Goal: Information Seeking & Learning: Learn about a topic

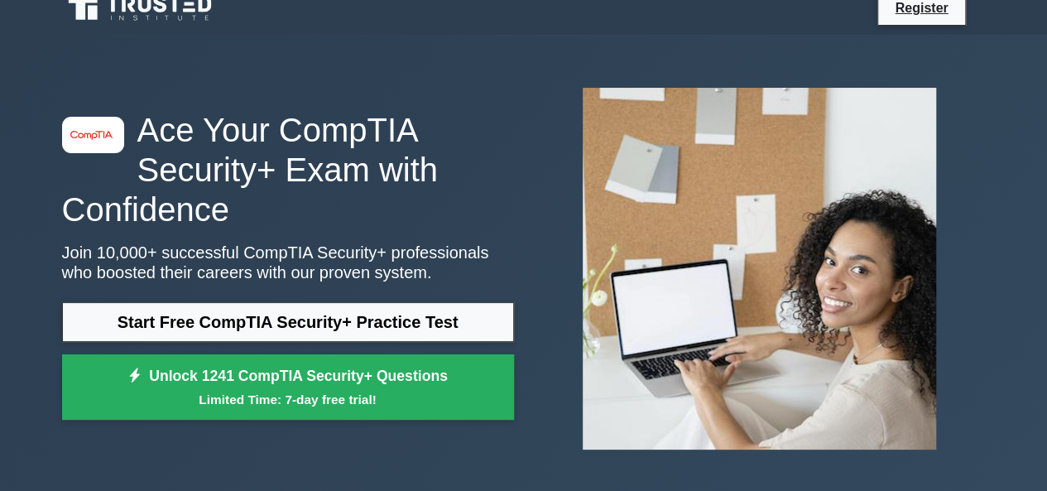
scroll to position [19, 0]
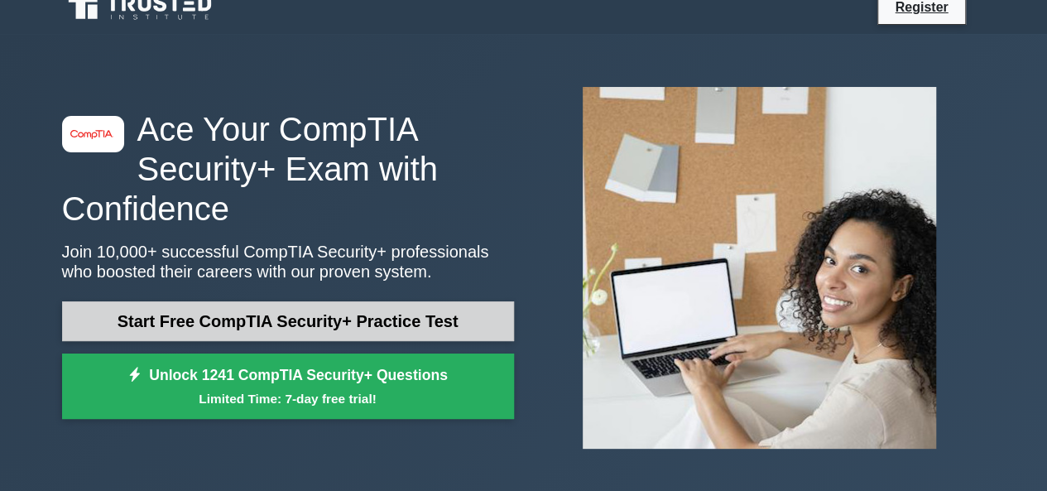
click at [280, 311] on link "Start Free CompTIA Security+ Practice Test" at bounding box center [288, 321] width 452 height 40
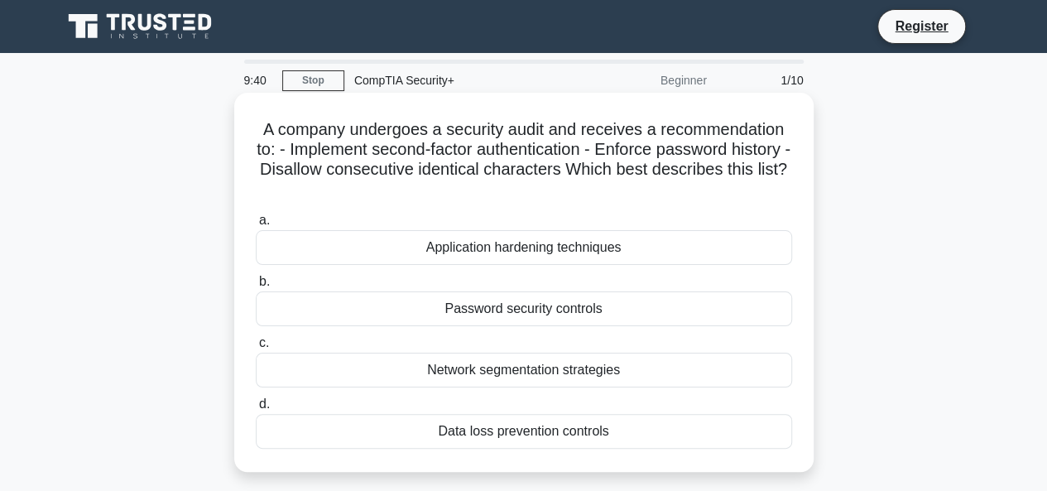
click at [358, 317] on div "Password security controls" at bounding box center [524, 308] width 536 height 35
click at [256, 287] on input "b. Password security controls" at bounding box center [256, 281] width 0 height 11
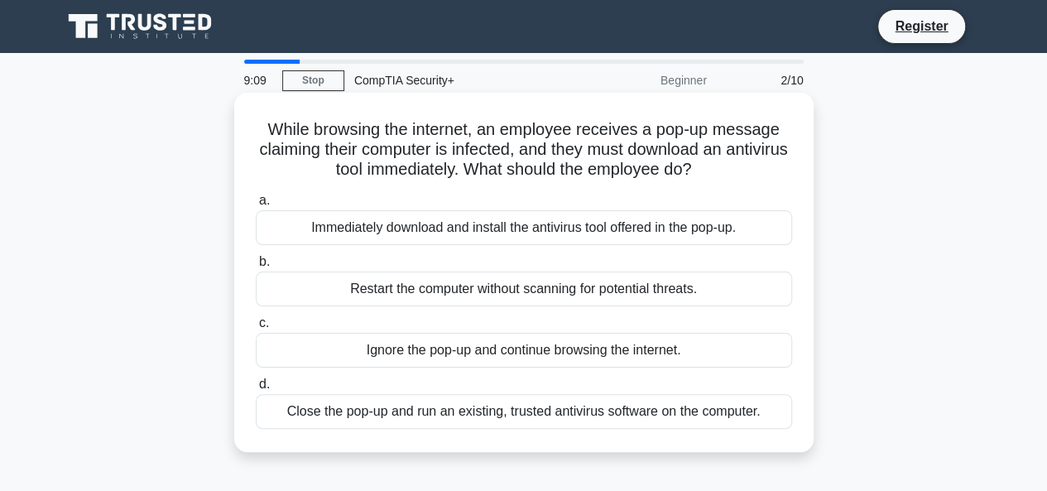
click at [478, 412] on div "Close the pop-up and run an existing, trusted antivirus software on the compute…" at bounding box center [524, 411] width 536 height 35
click at [256, 390] on input "d. Close the pop-up and run an existing, trusted antivirus software on the comp…" at bounding box center [256, 384] width 0 height 11
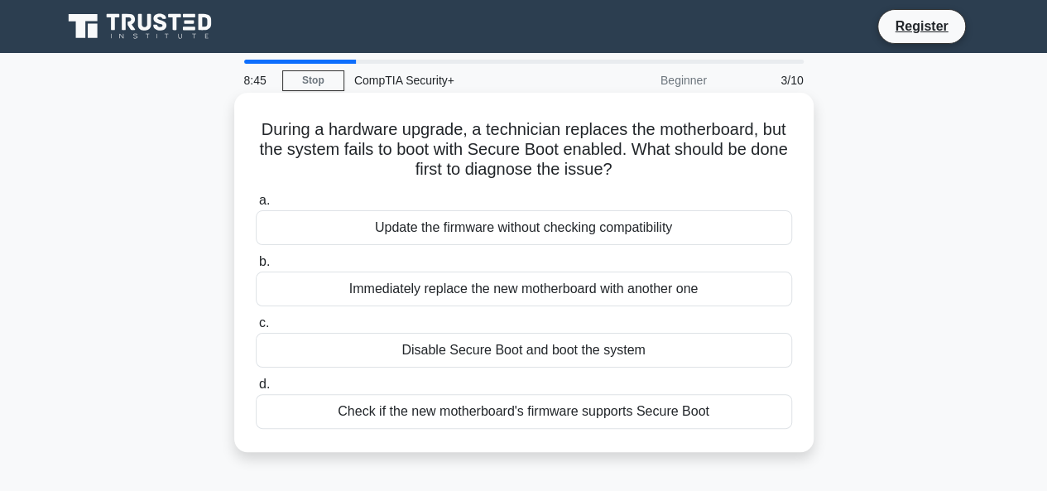
click at [426, 407] on div "Check if the new motherboard's firmware supports Secure Boot" at bounding box center [524, 411] width 536 height 35
click at [256, 390] on input "d. Check if the new motherboard's firmware supports Secure Boot" at bounding box center [256, 384] width 0 height 11
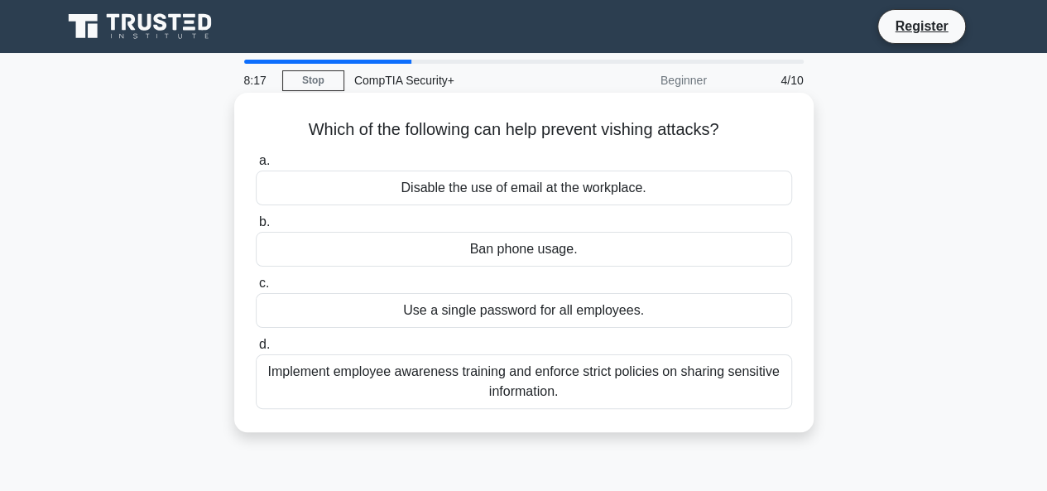
click at [399, 376] on div "Implement employee awareness training and enforce strict policies on sharing se…" at bounding box center [524, 381] width 536 height 55
click at [256, 350] on input "d. Implement employee awareness training and enforce strict policies on sharing…" at bounding box center [256, 344] width 0 height 11
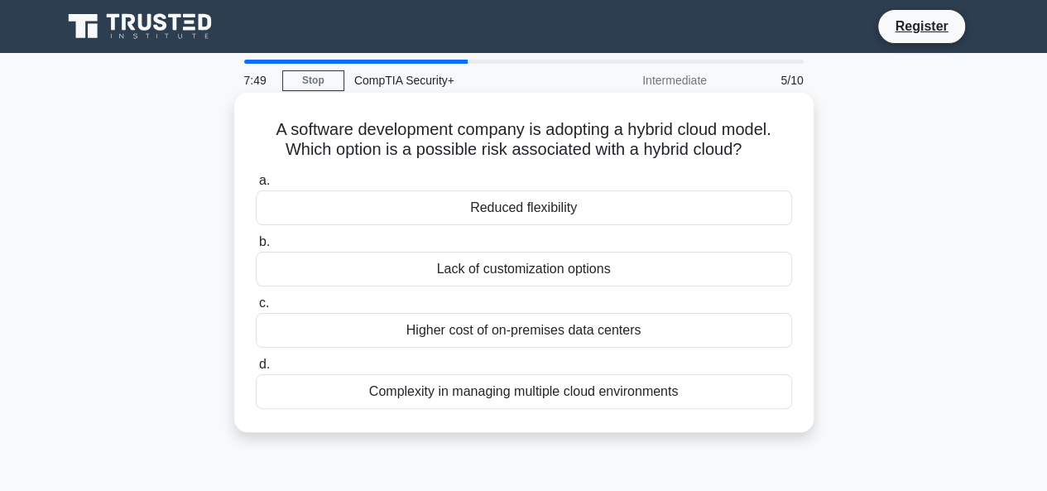
click at [406, 399] on div "Complexity in managing multiple cloud environments" at bounding box center [524, 391] width 536 height 35
click at [256, 370] on input "d. Complexity in managing multiple cloud environments" at bounding box center [256, 364] width 0 height 11
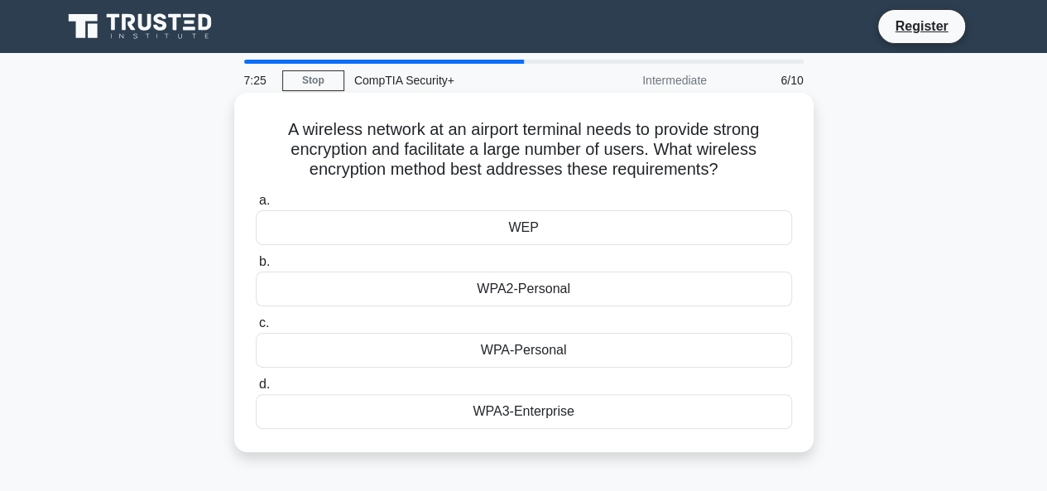
click at [435, 410] on div "WPA3-Enterprise" at bounding box center [524, 411] width 536 height 35
click at [256, 390] on input "d. WPA3-Enterprise" at bounding box center [256, 384] width 0 height 11
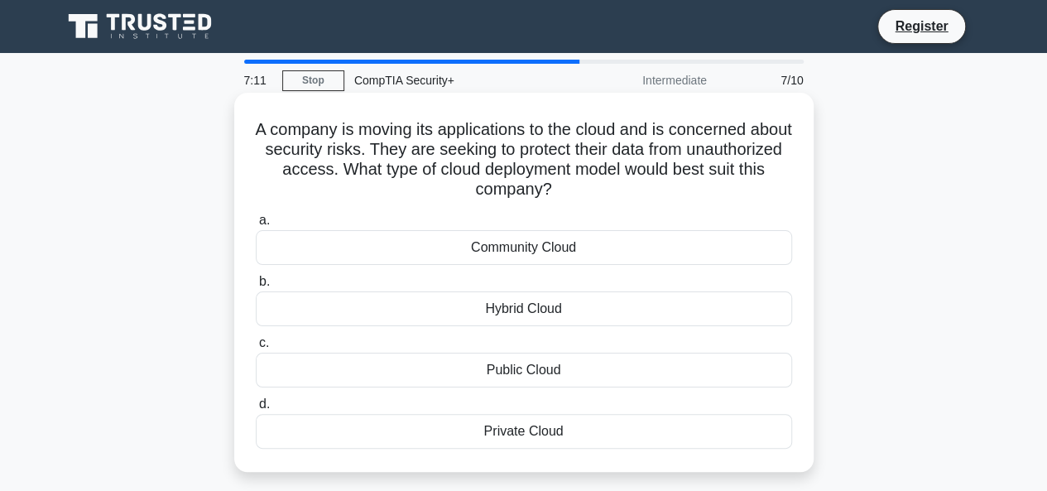
click at [459, 433] on div "Private Cloud" at bounding box center [524, 431] width 536 height 35
click at [256, 410] on input "d. Private Cloud" at bounding box center [256, 404] width 0 height 11
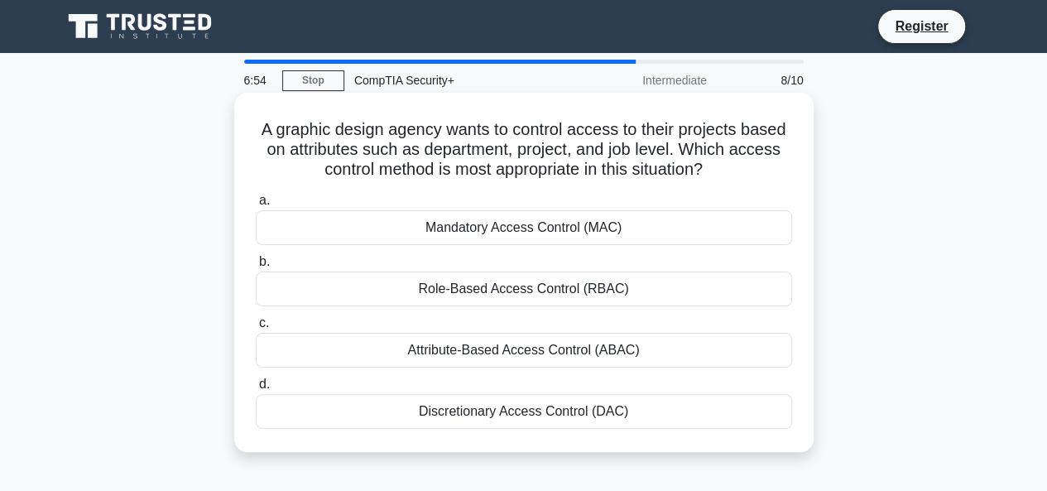
click at [469, 352] on div "Attribute-Based Access Control (ABAC)" at bounding box center [524, 350] width 536 height 35
click at [256, 329] on input "c. Attribute-Based Access Control (ABAC)" at bounding box center [256, 323] width 0 height 11
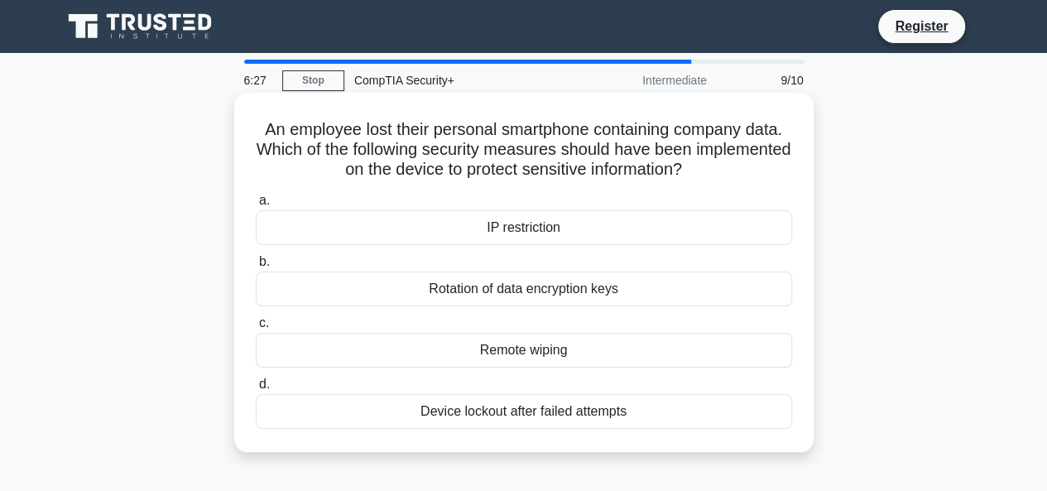
click at [480, 347] on div "Remote wiping" at bounding box center [524, 350] width 536 height 35
click at [256, 329] on input "c. Remote wiping" at bounding box center [256, 323] width 0 height 11
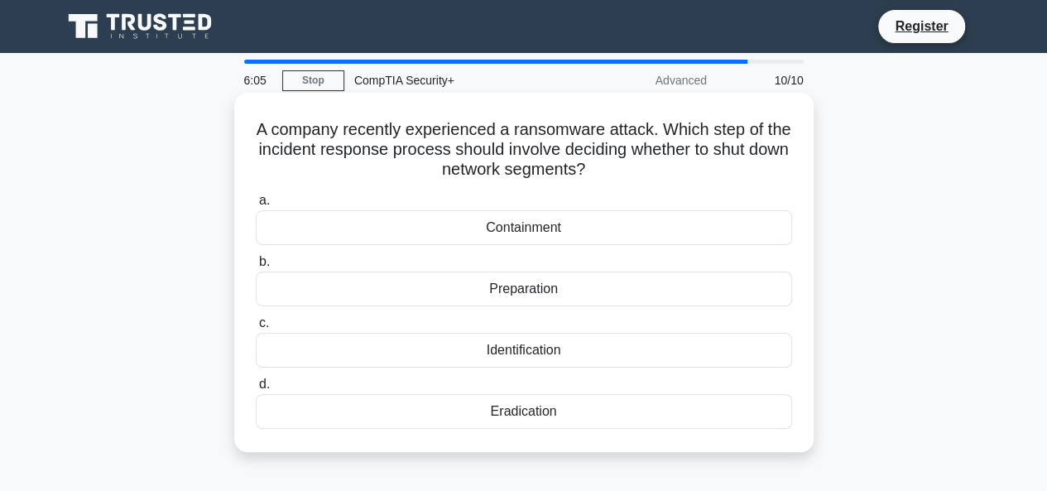
click at [484, 407] on div "Eradication" at bounding box center [524, 411] width 536 height 35
click at [256, 390] on input "d. Eradication" at bounding box center [256, 384] width 0 height 11
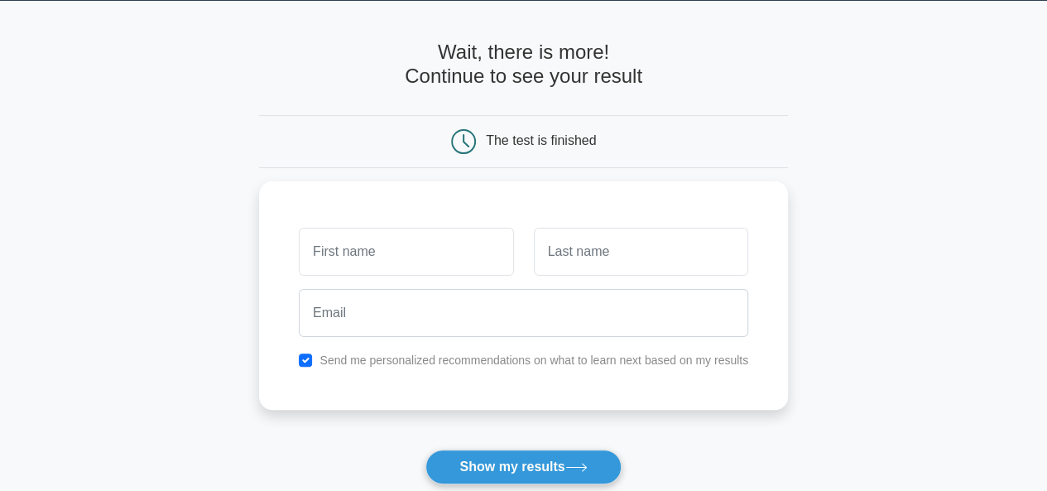
scroll to position [31, 0]
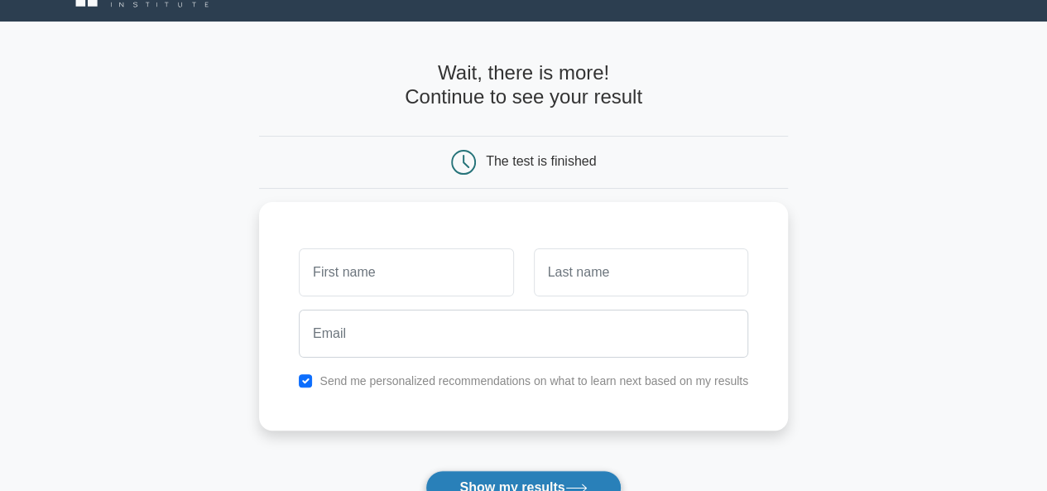
click at [490, 475] on button "Show my results" at bounding box center [522, 487] width 195 height 35
type input "bill"
click at [481, 473] on button "Show my results" at bounding box center [522, 487] width 195 height 35
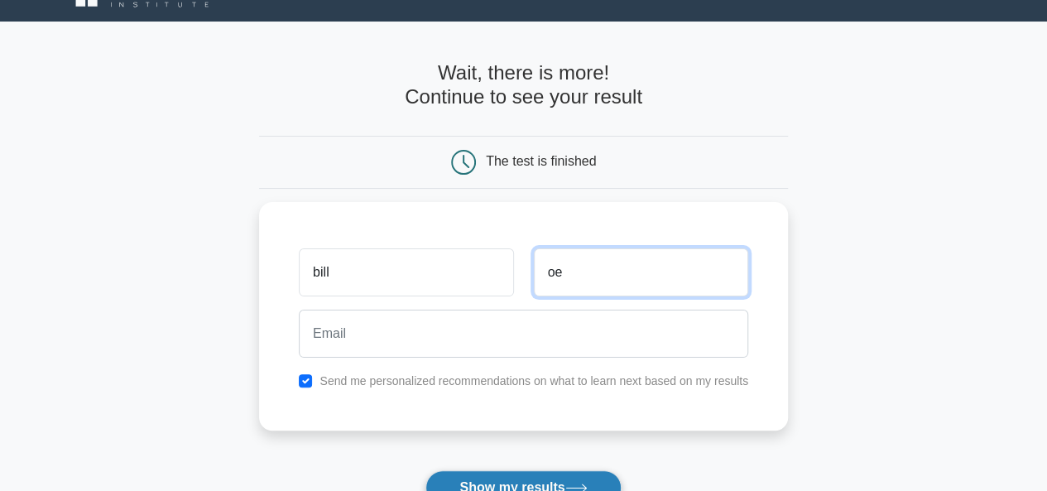
type input "o"
type input "Joe"
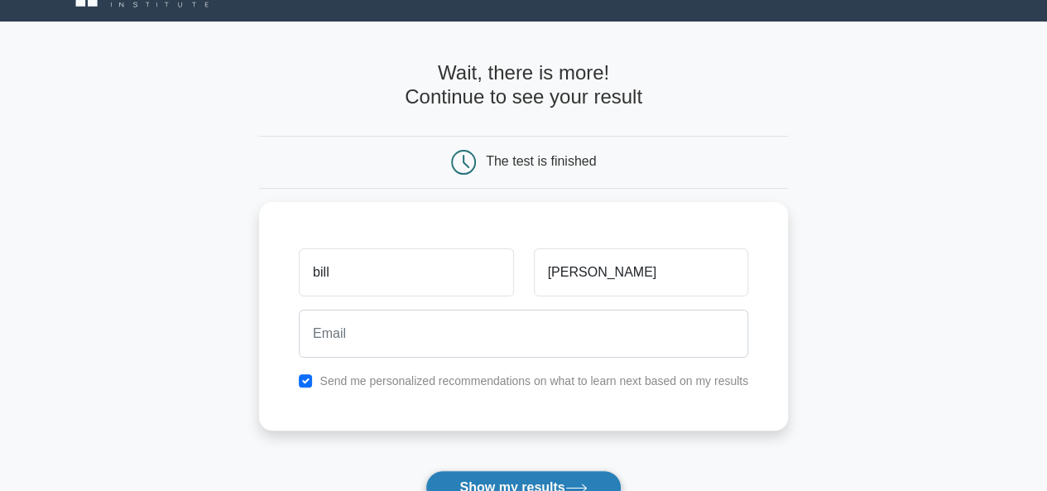
click at [473, 489] on button "Show my results" at bounding box center [522, 487] width 195 height 35
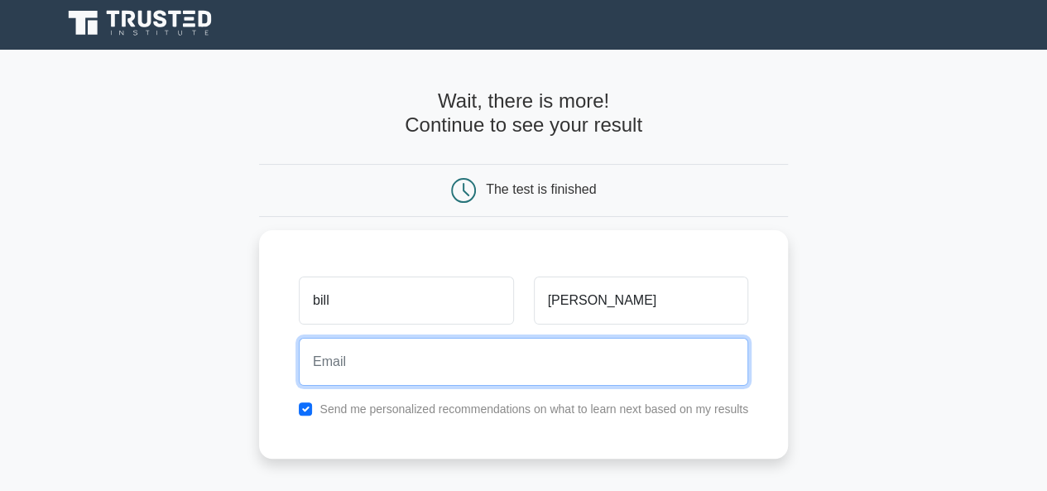
scroll to position [0, 0]
